Goal: Task Accomplishment & Management: Complete application form

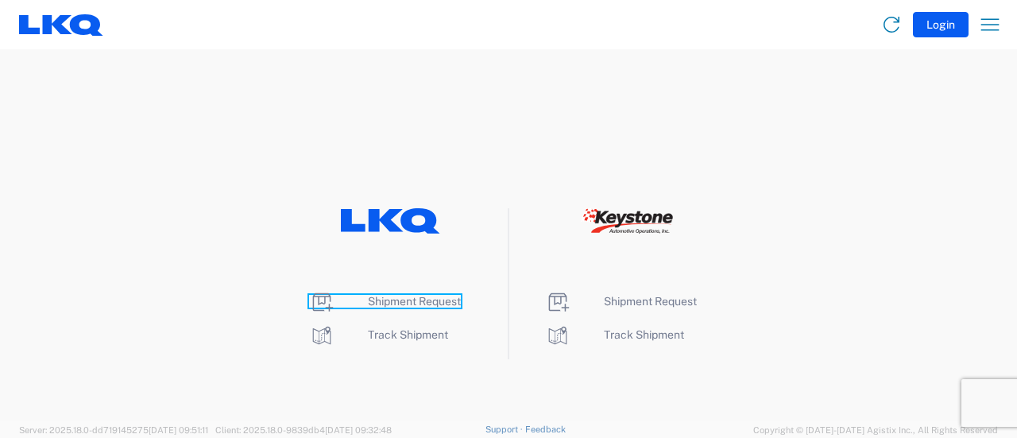
click at [413, 303] on span "Shipment Request" at bounding box center [414, 301] width 93 height 13
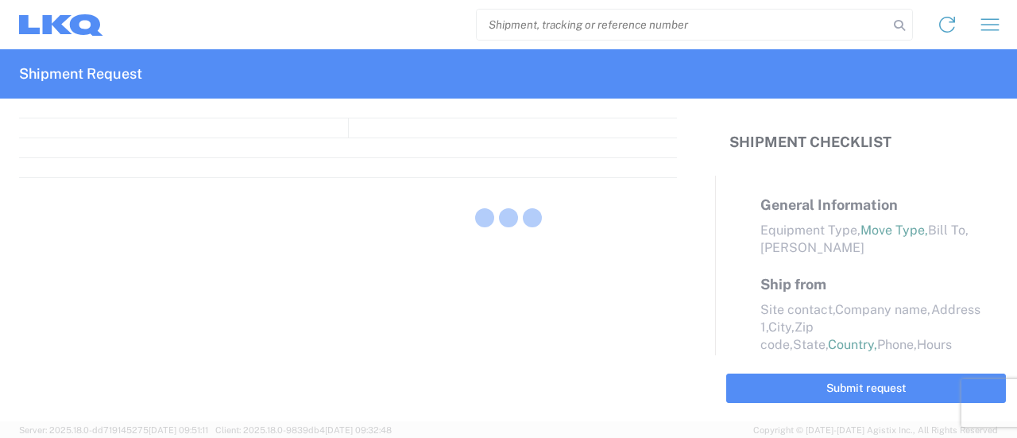
select select "FULL"
select select "LBS"
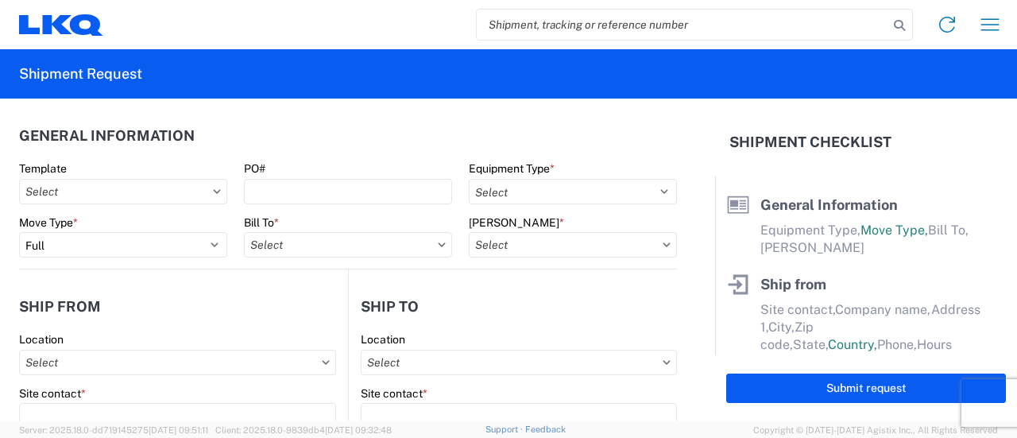
click at [561, 25] on input "search" at bounding box center [682, 25] width 411 height 30
paste input "56777921"
type input "56777921"
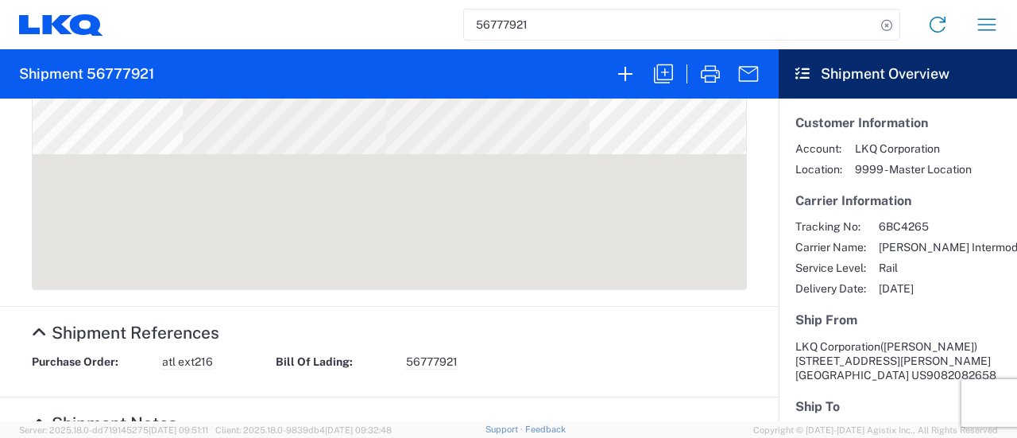
scroll to position [635, 0]
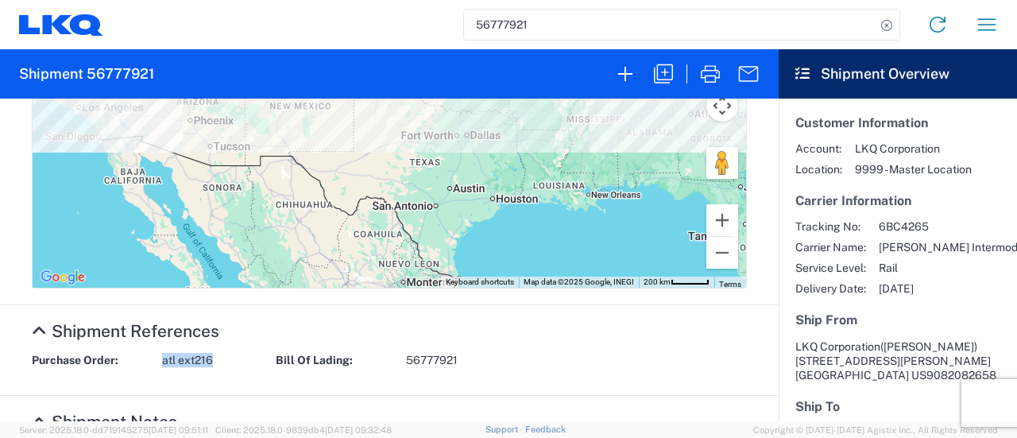
drag, startPoint x: 205, startPoint y: 361, endPoint x: 160, endPoint y: 361, distance: 45.3
click at [160, 361] on div "Purchase Order: atl ext216" at bounding box center [146, 360] width 244 height 15
copy span "atl ext216"
click at [668, 71] on icon "button" at bounding box center [662, 73] width 25 height 25
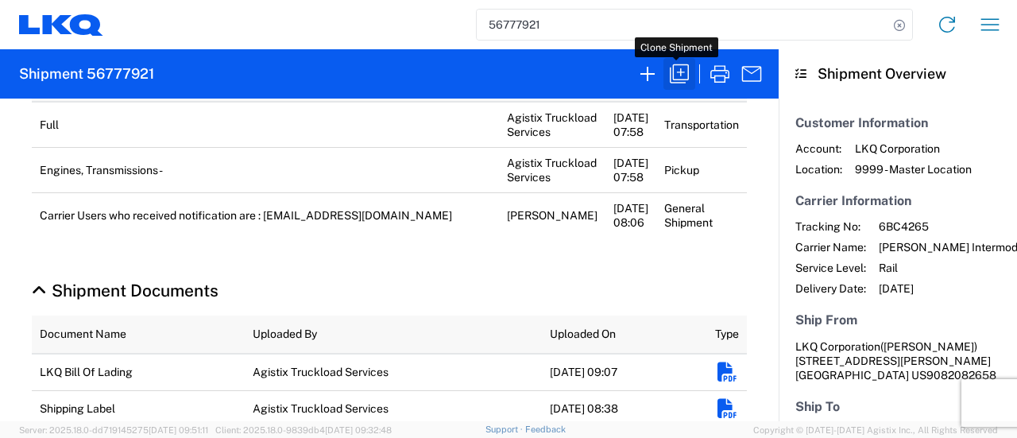
scroll to position [635, 0]
select select "FULL"
select select "US"
select select "LBS"
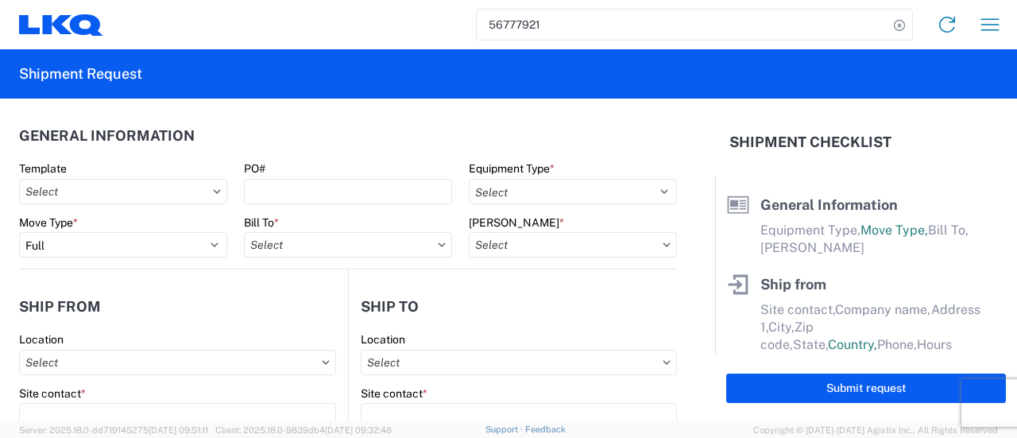
select select "BCAR"
type input "[PERSON_NAME]"
type input "LKQ Corporation"
type input "[STREET_ADDRESS][PERSON_NAME]"
type input "[GEOGRAPHIC_DATA]"
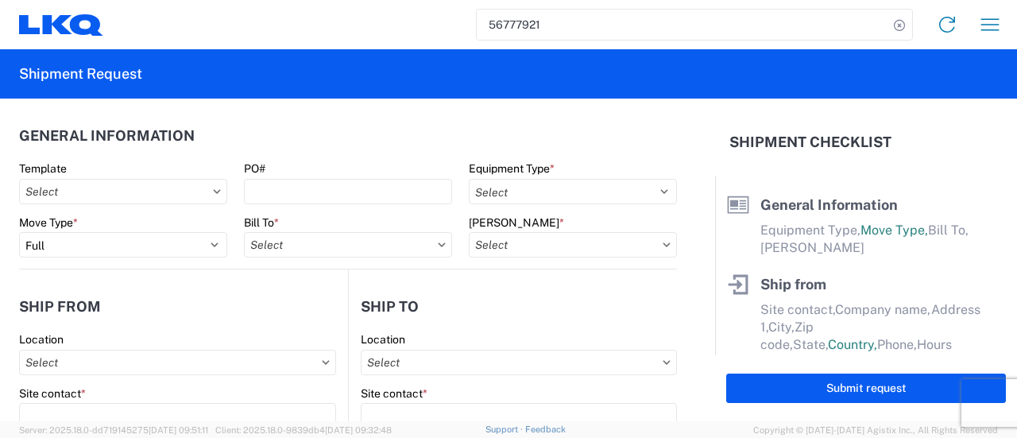
type input "91761"
type input "[EMAIL_ADDRESS][DOMAIN_NAME]"
type input "[PERSON_NAME]"
type input "LKQ Corporation"
type input "[STREET_ADDRESS]"
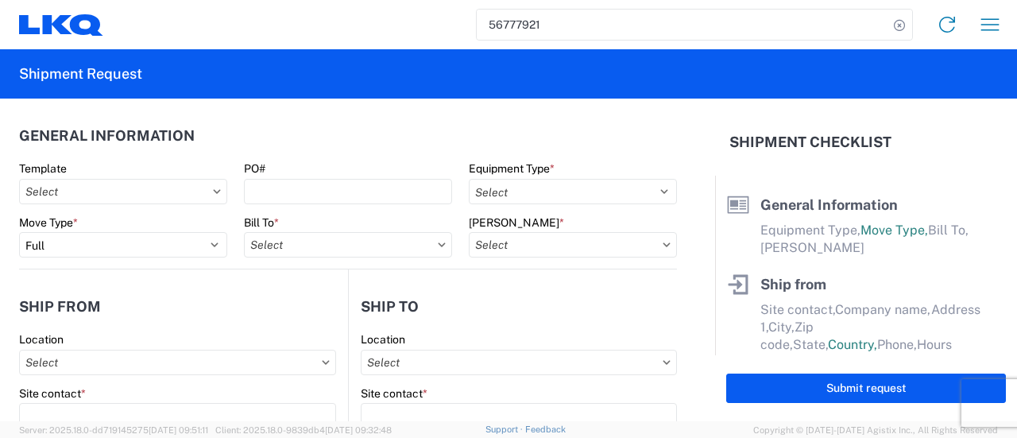
type input "[GEOGRAPHIC_DATA]"
type input "30336"
type input "[PERSON_NAME]"
type input "[EMAIL_ADDRESS][DOMAIN_NAME]"
type input "9082082658"
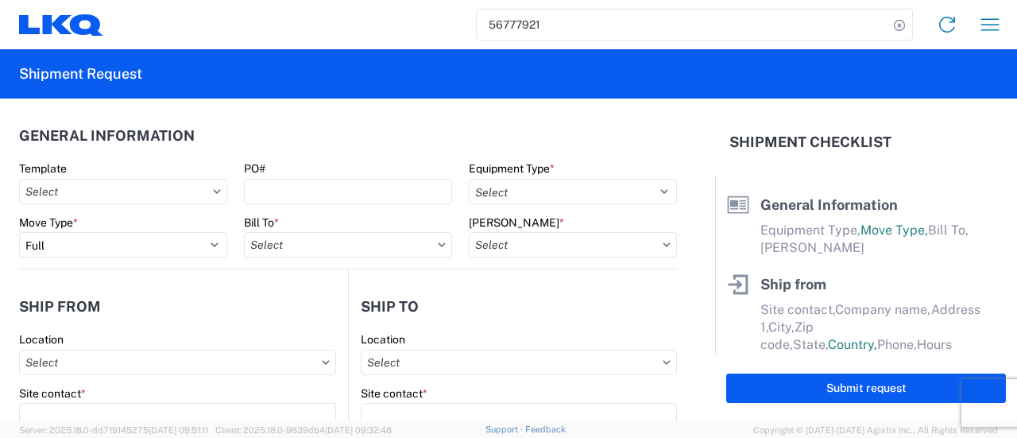
type input "2025-09-11"
type input "2025-09-22"
type input "42500"
type input "Engines, Transmissions"
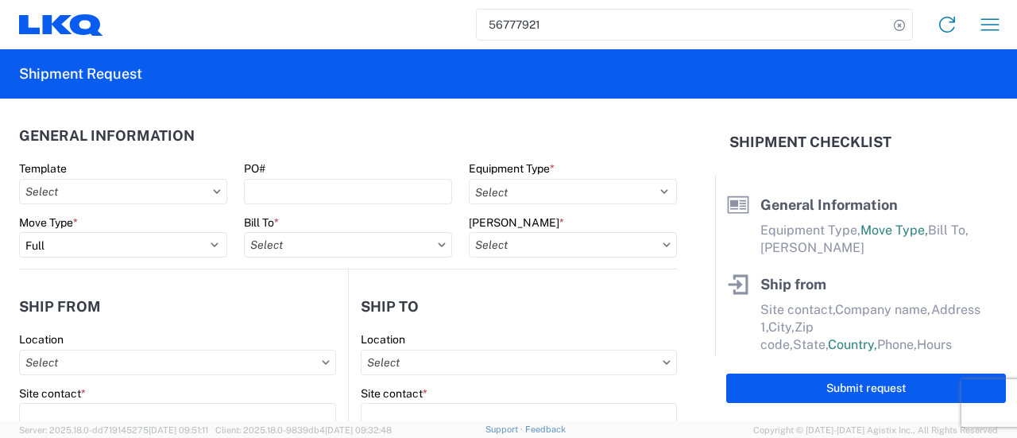
type input "30"
type input "0"
select select "US"
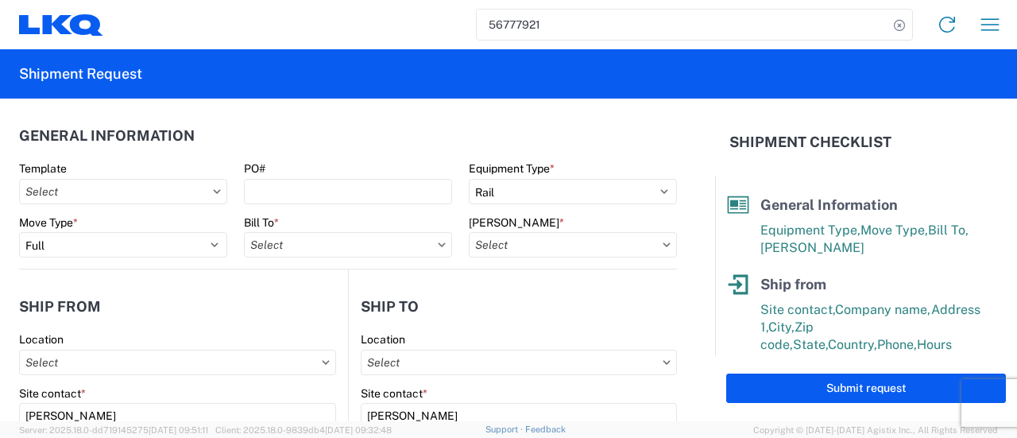
type input "1769 - [US_STATE] Core"
type input "1634 - [GEOGRAPHIC_DATA] - [PERSON_NAME] - Boat Rock"
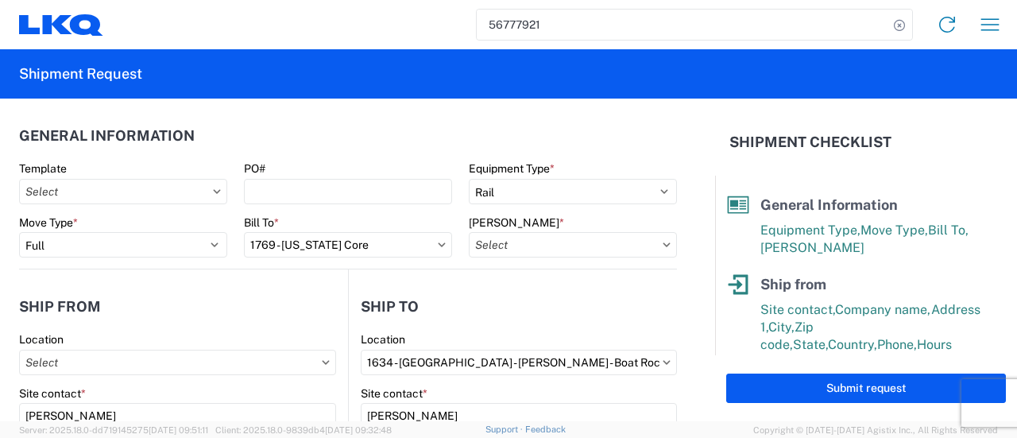
type input "1769-6300-66000-0000 - 1769 Freight Out"
type input "1769 - [US_STATE] Core"
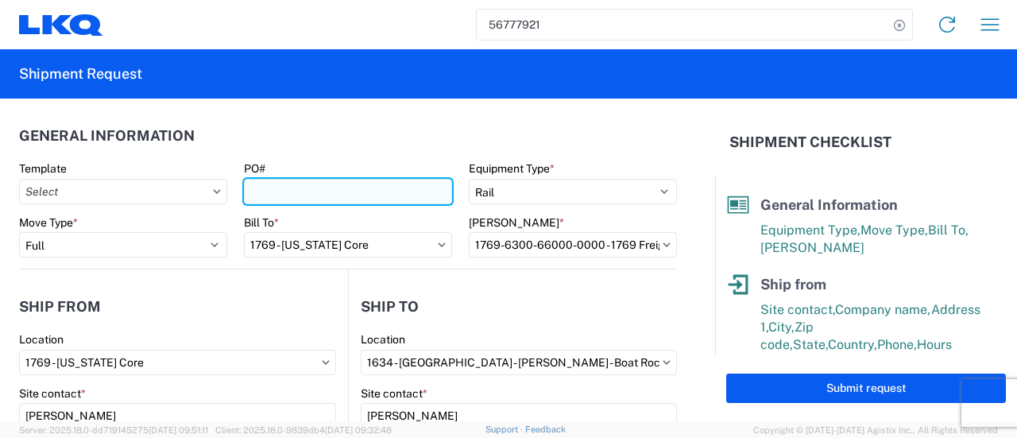
click at [276, 187] on input "PO#" at bounding box center [348, 191] width 208 height 25
paste input "atl ext216"
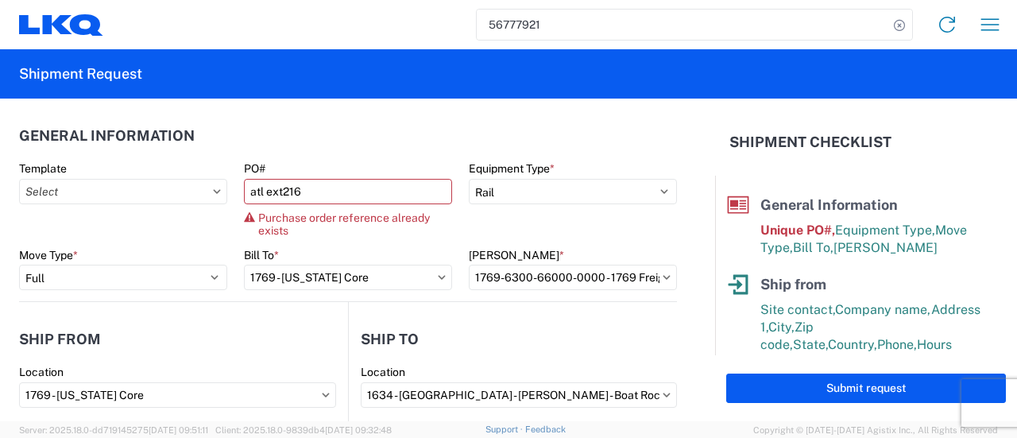
click at [314, 134] on header "General Information" at bounding box center [348, 136] width 658 height 36
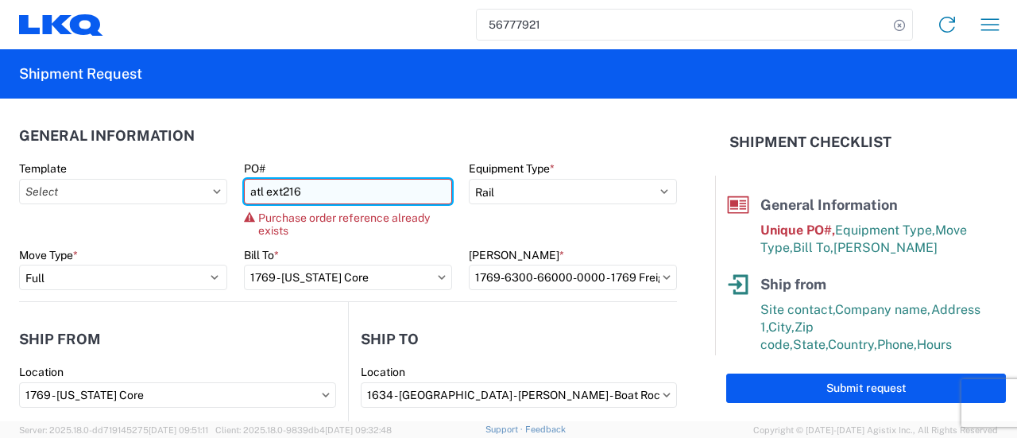
click at [294, 191] on input "atl ext216" at bounding box center [348, 191] width 208 height 25
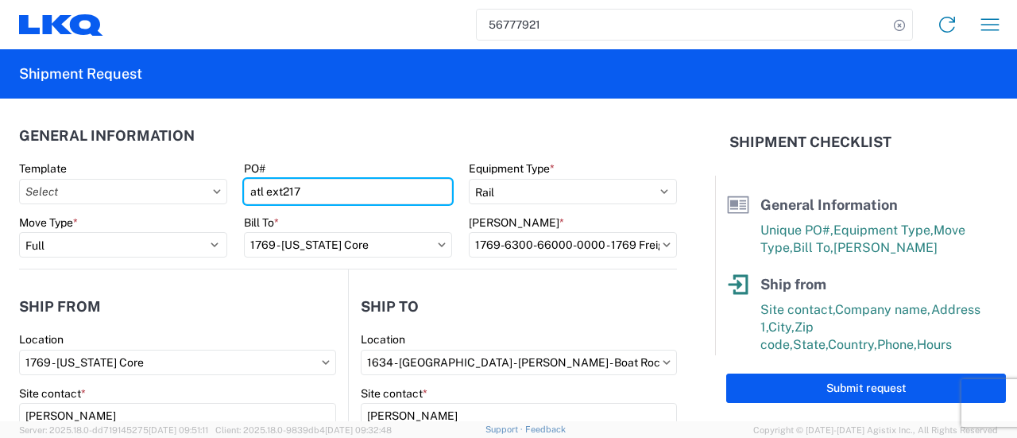
type input "atl ext217"
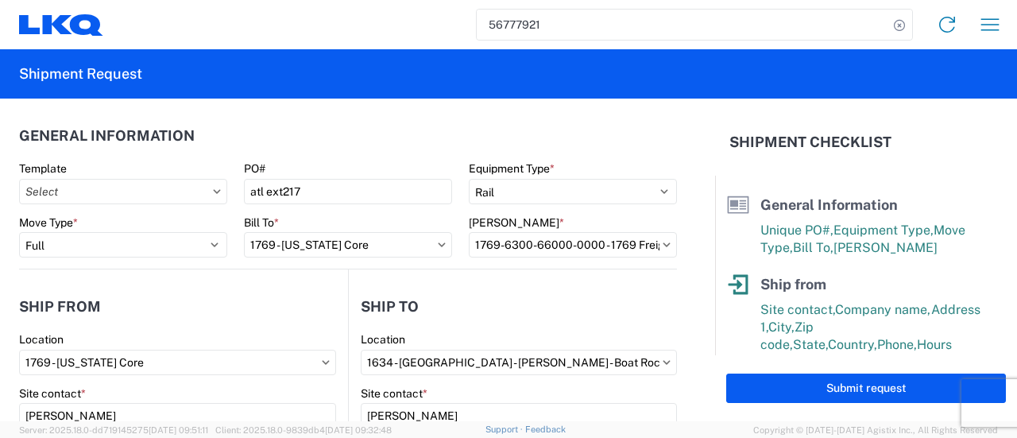
click at [322, 113] on agx-general-info "General Information Template PO# atl ext217 Equipment Type * Select 53’ Dry Van…" at bounding box center [348, 183] width 658 height 171
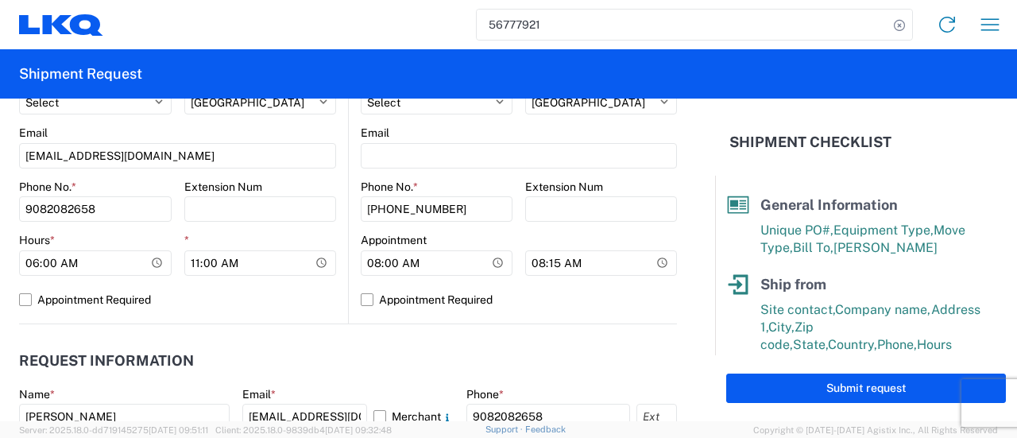
scroll to position [794, 0]
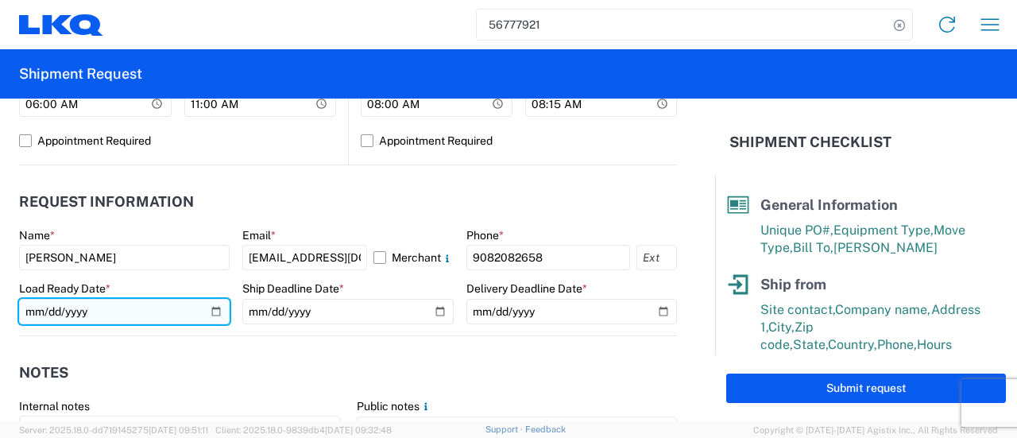
click at [212, 311] on input "2025-09-11" at bounding box center [124, 311] width 210 height 25
type input "2025-09-12"
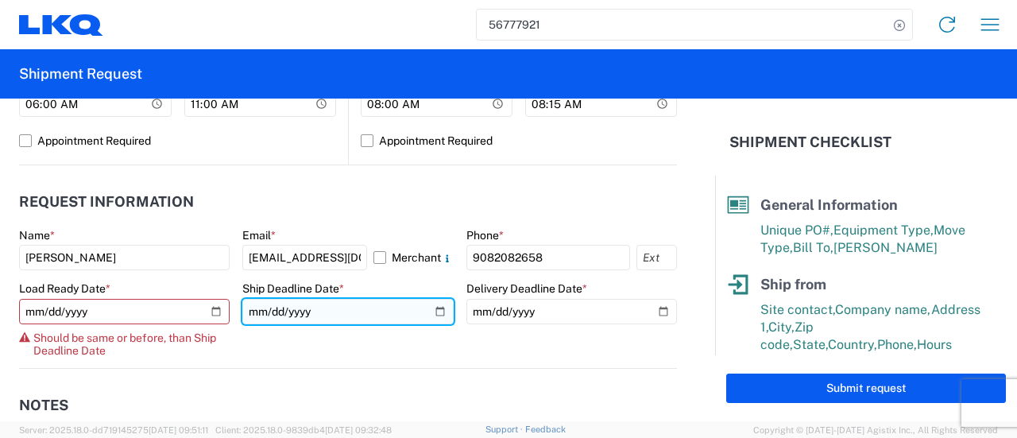
click at [430, 312] on input "2025-09-11" at bounding box center [347, 311] width 210 height 25
type input "2025-09-12"
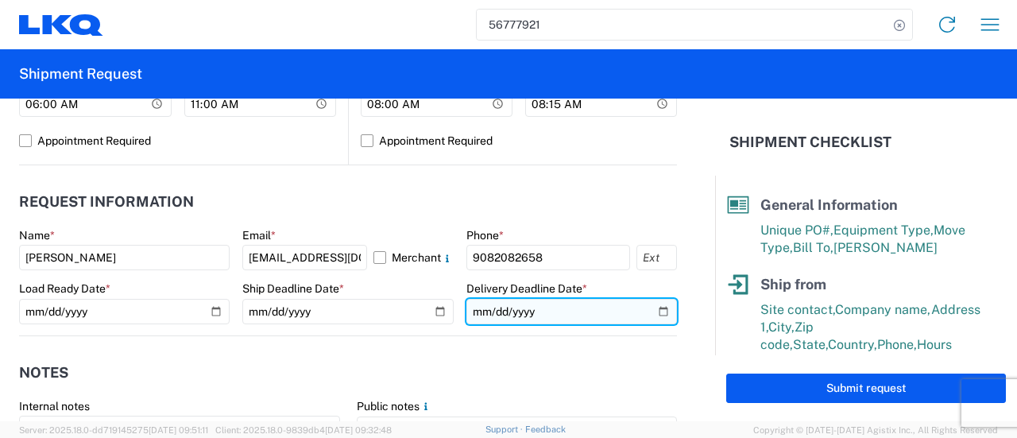
click at [650, 311] on input "2025-09-22" at bounding box center [571, 311] width 210 height 25
type input "2025-10-03"
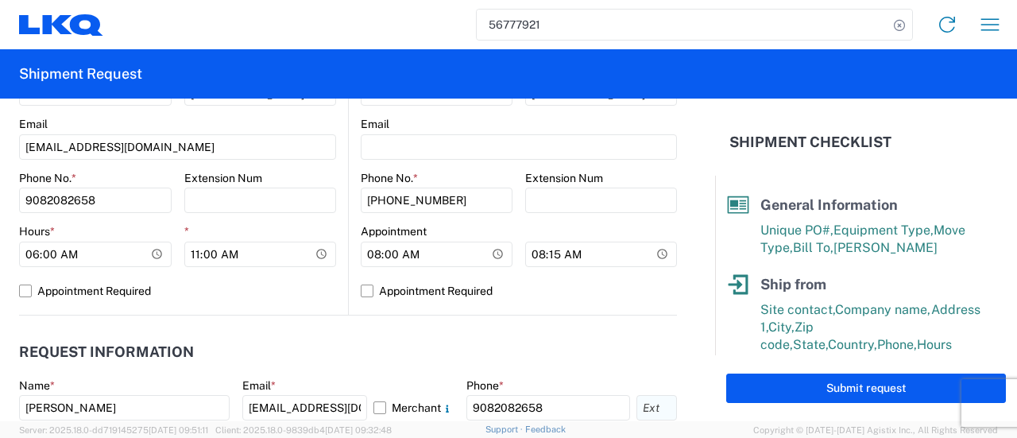
scroll to position [715, 0]
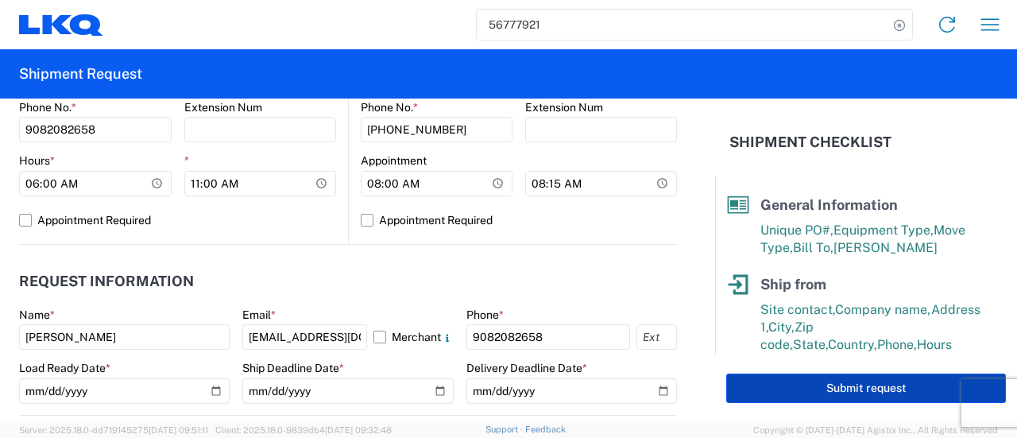
click at [843, 393] on button "Submit request" at bounding box center [866, 387] width 280 height 29
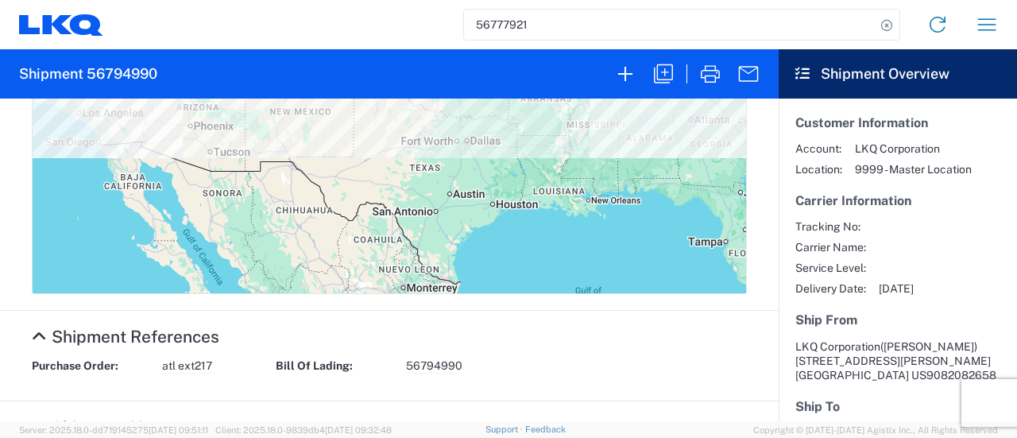
scroll to position [715, 0]
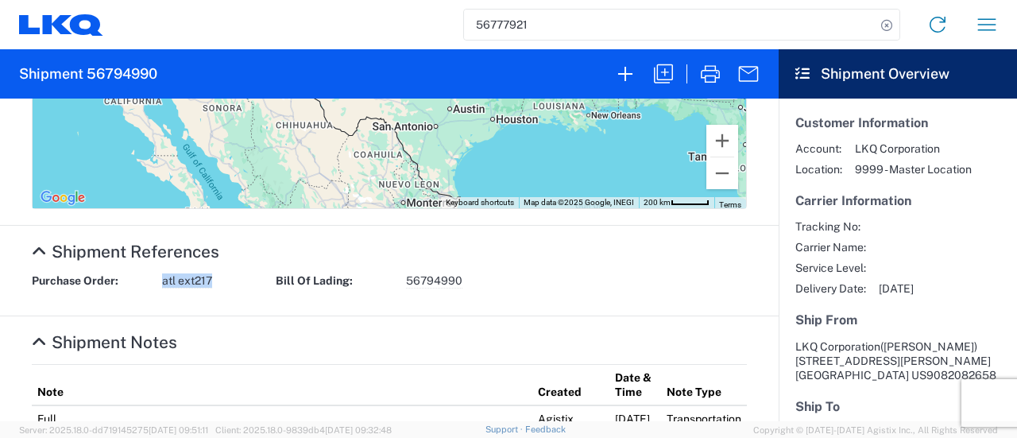
drag, startPoint x: 216, startPoint y: 284, endPoint x: 156, endPoint y: 287, distance: 60.4
click at [156, 287] on div "Purchase Order: atl ext217 Bill Of Lading: 56794990" at bounding box center [389, 286] width 731 height 26
copy div "atl ext217"
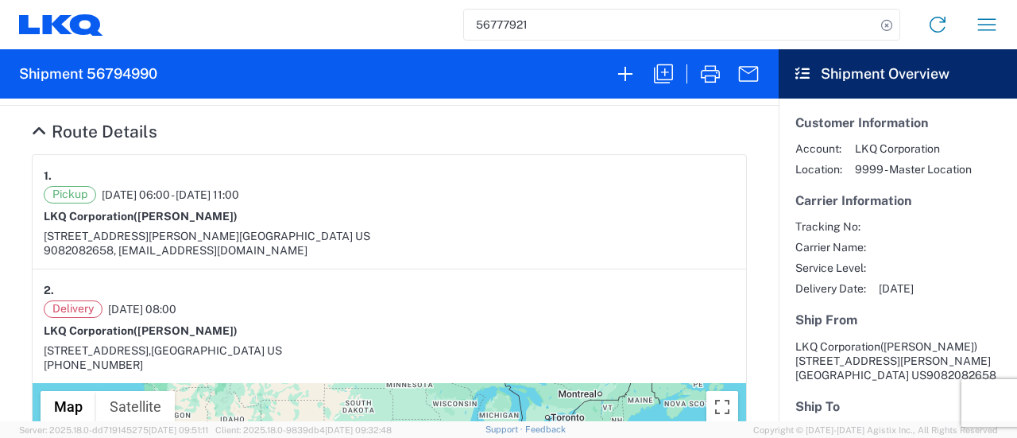
scroll to position [0, 0]
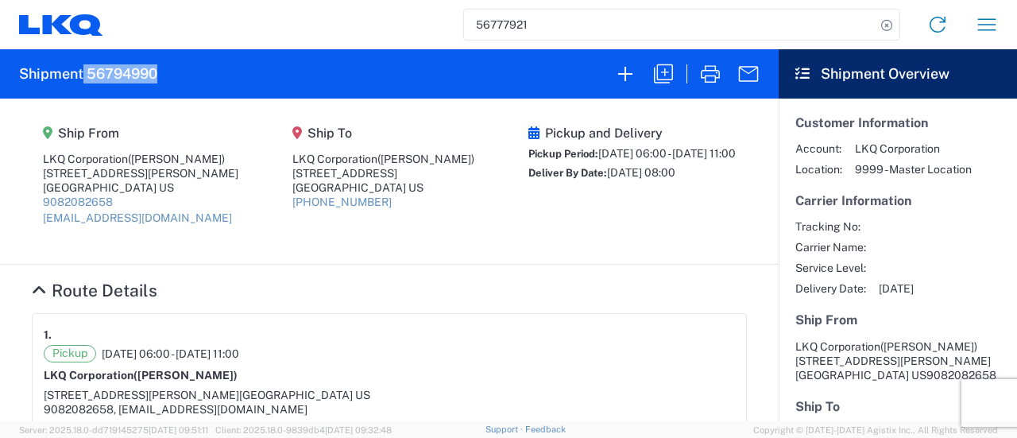
drag, startPoint x: 162, startPoint y: 83, endPoint x: 85, endPoint y: 83, distance: 77.0
click at [85, 83] on agx-form-header "Shipment 56794990" at bounding box center [389, 73] width 778 height 49
click at [128, 90] on agx-form-header "Shipment 56794990" at bounding box center [389, 73] width 778 height 49
drag, startPoint x: 159, startPoint y: 77, endPoint x: 86, endPoint y: 82, distance: 73.2
click at [86, 82] on agx-form-header "Shipment 56794990" at bounding box center [389, 73] width 778 height 49
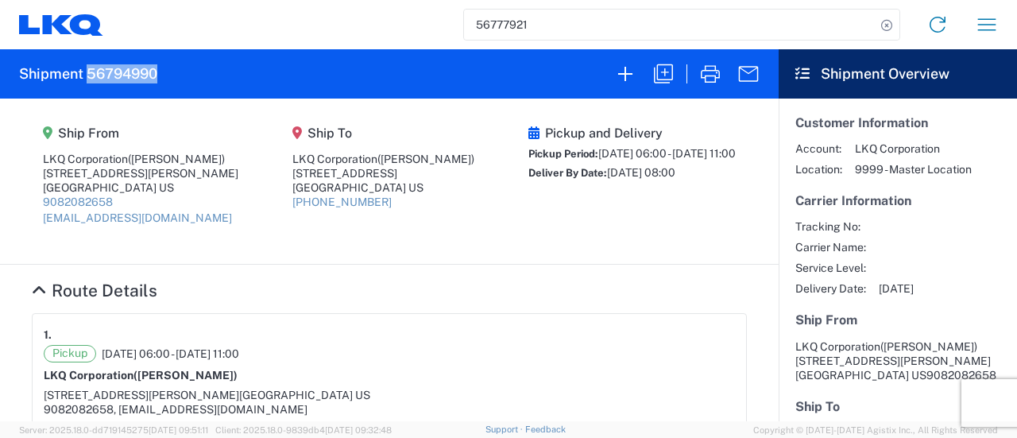
copy h2 "56794990"
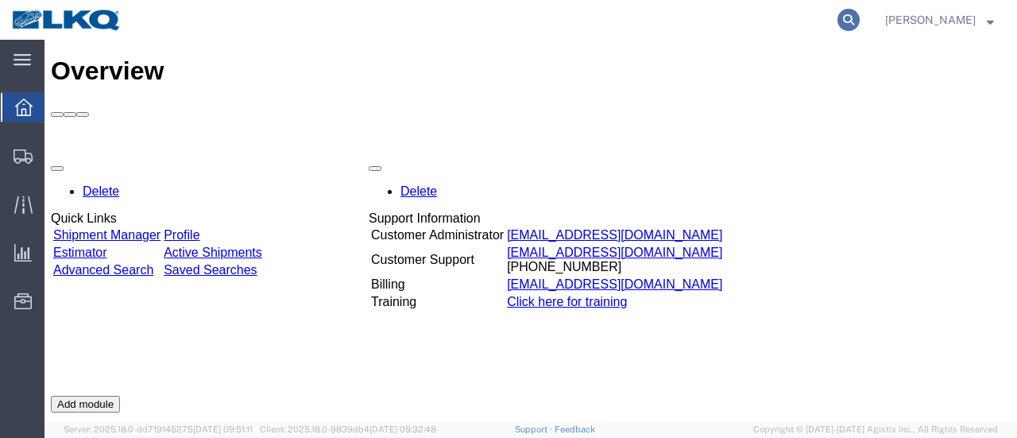
click at [859, 17] on icon at bounding box center [848, 20] width 22 height 22
paste input "56794990"
type input "56794990"
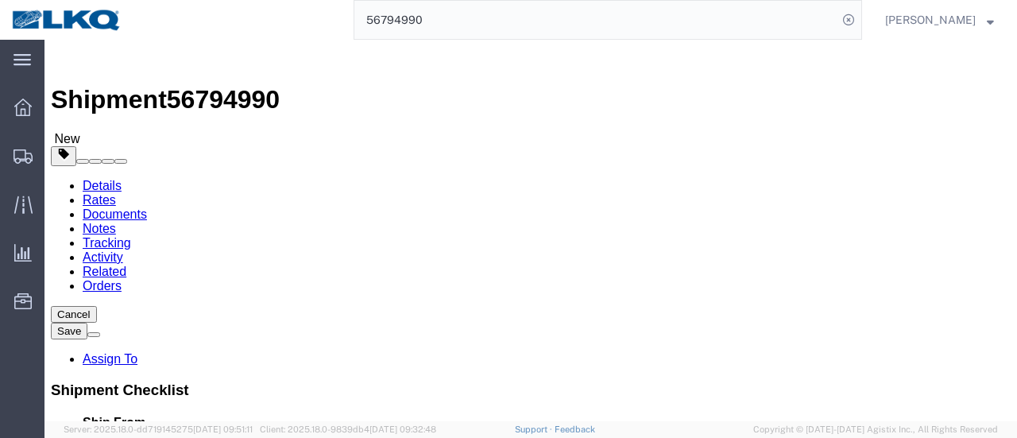
click link "Documents"
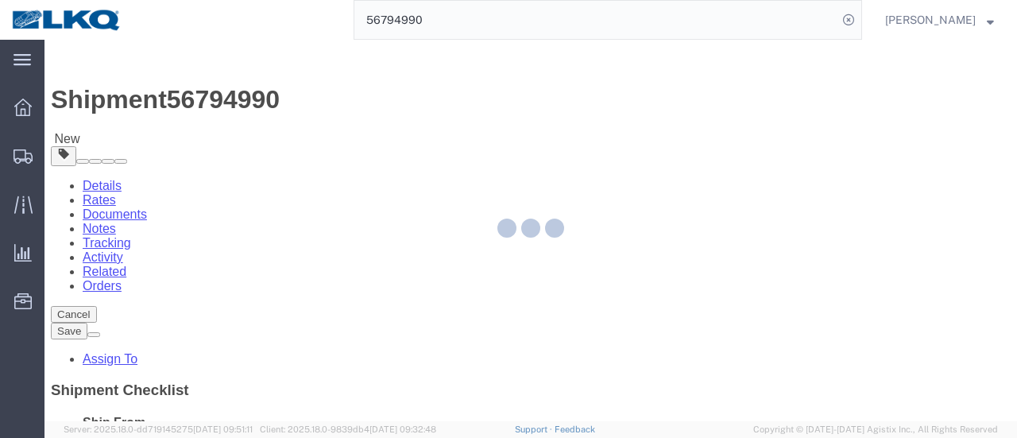
select select "28716"
select select "28712"
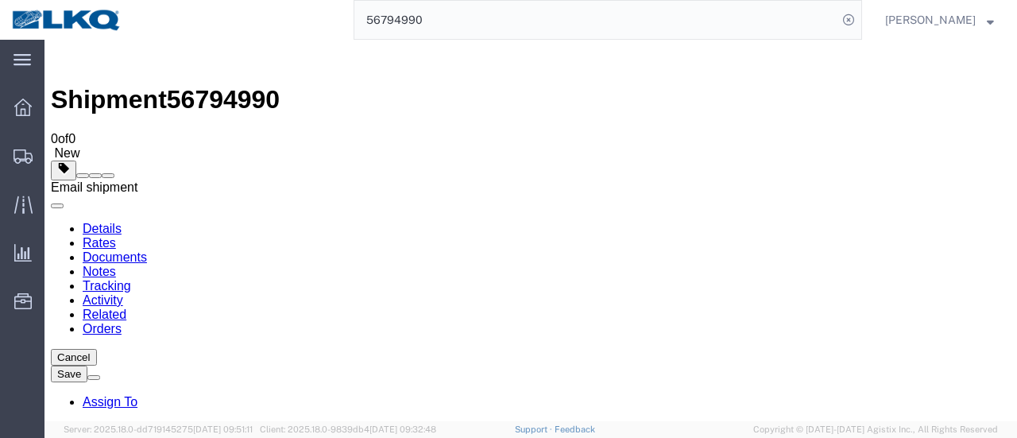
click at [108, 176] on span at bounding box center [108, 176] width 0 height 0
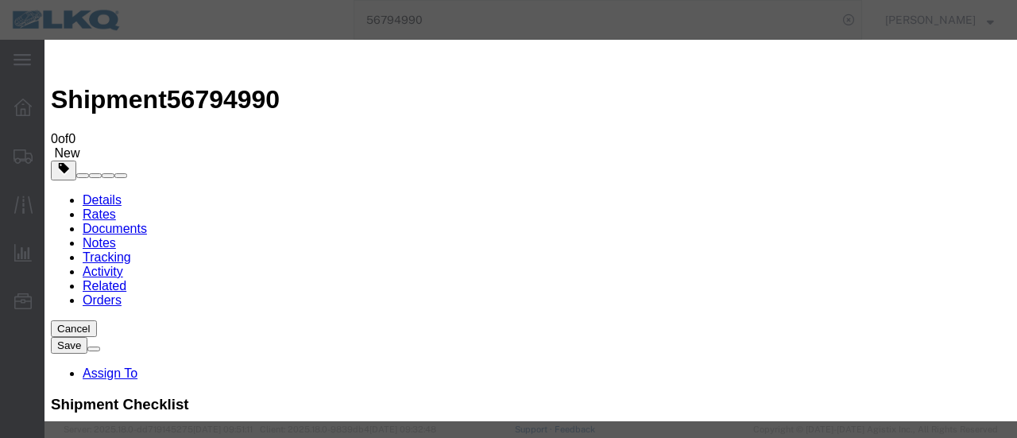
type input "[EMAIL_ADDRESS][DOMAIN_NAME]"
checkbox input "true"
